Goal: Task Accomplishment & Management: Manage account settings

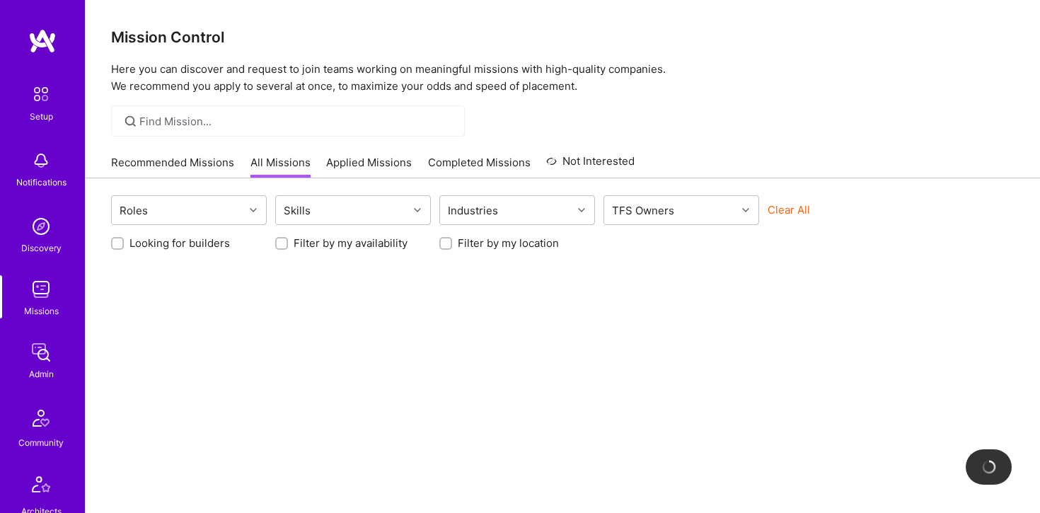
click at [49, 291] on img at bounding box center [41, 289] width 28 height 28
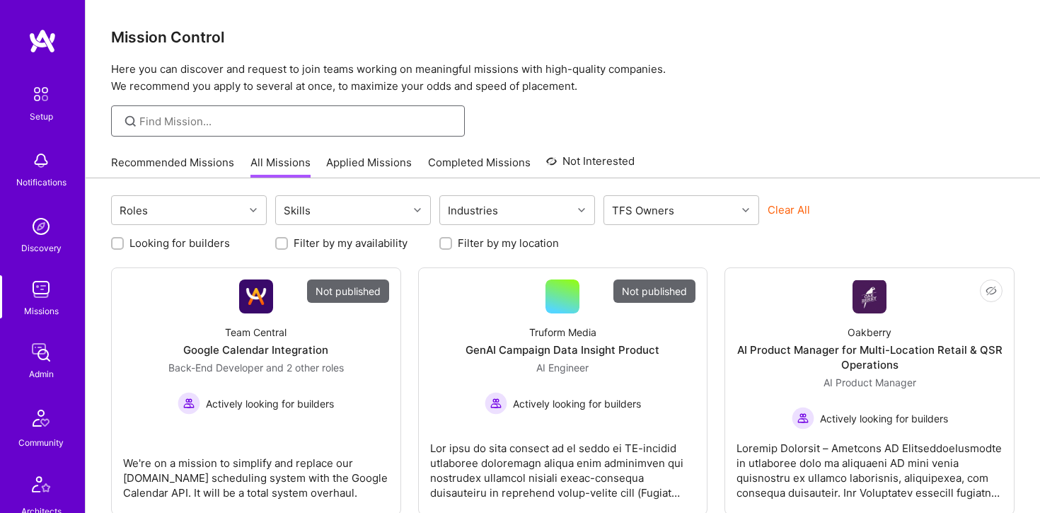
click at [286, 125] on input at bounding box center [296, 121] width 315 height 15
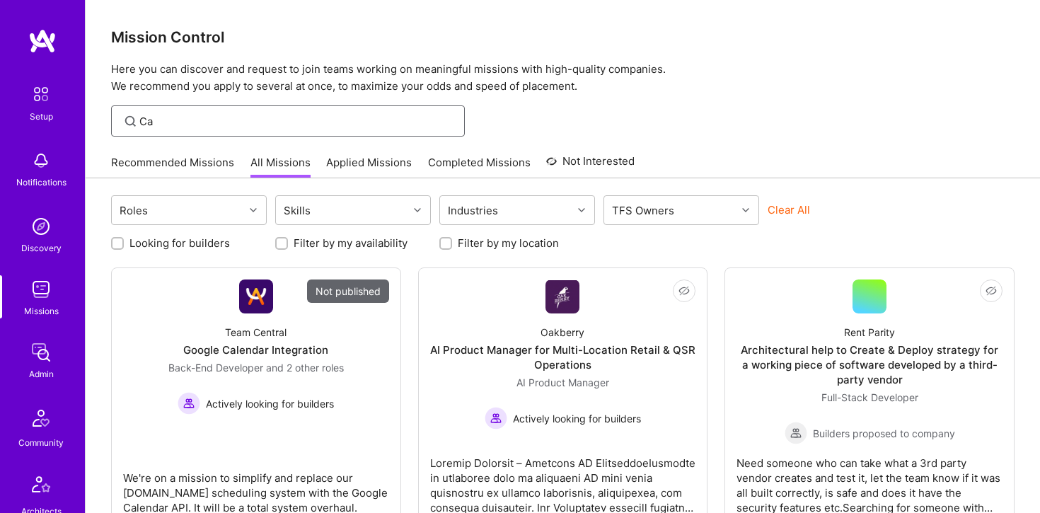
type input "C"
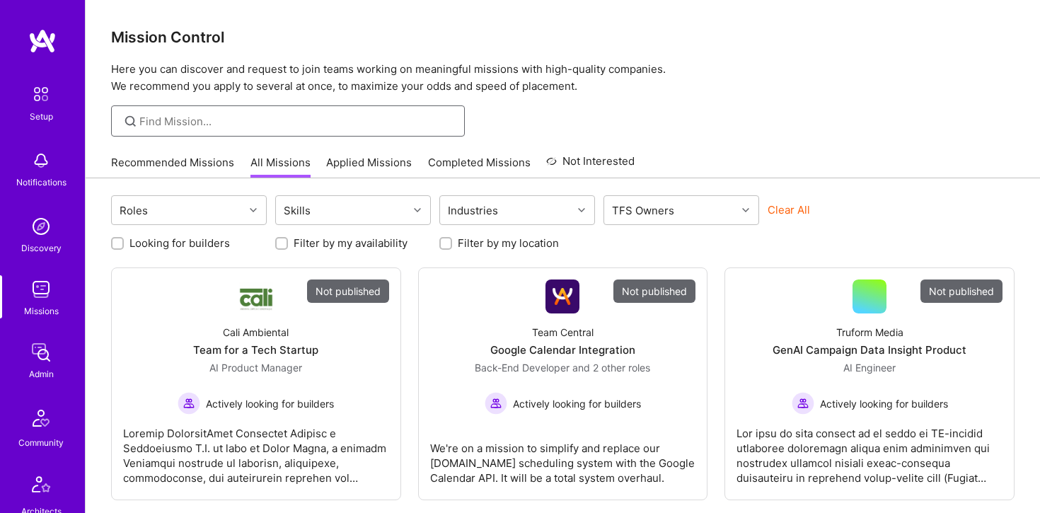
click at [258, 127] on input at bounding box center [296, 121] width 315 height 15
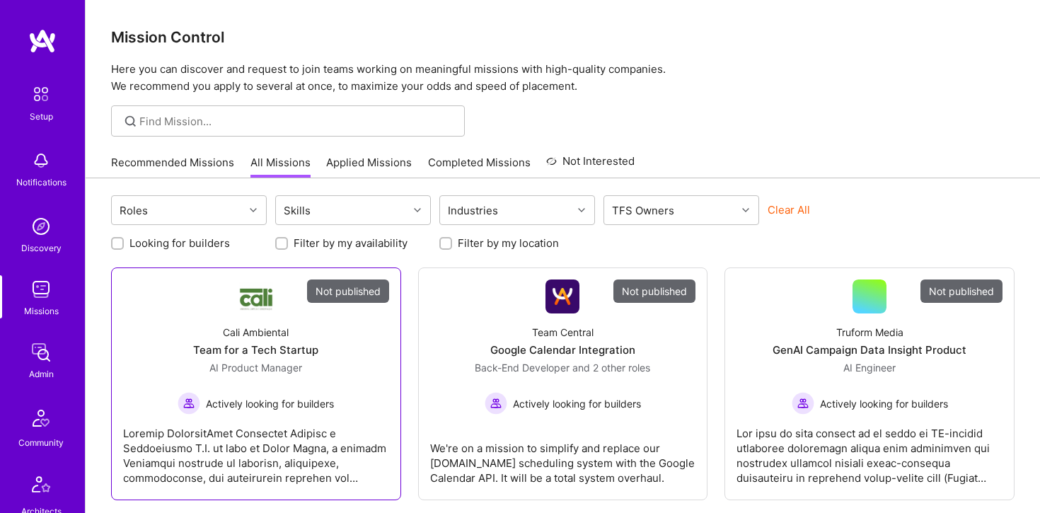
click at [290, 347] on div "Team for a Tech Startup" at bounding box center [255, 349] width 125 height 15
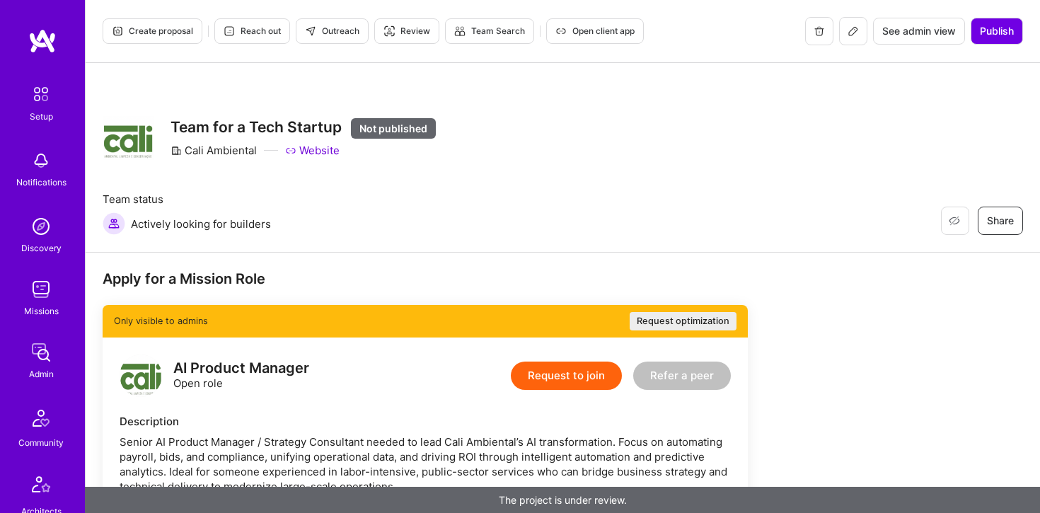
click at [853, 35] on icon at bounding box center [853, 30] width 11 height 11
